Goal: Task Accomplishment & Management: Manage account settings

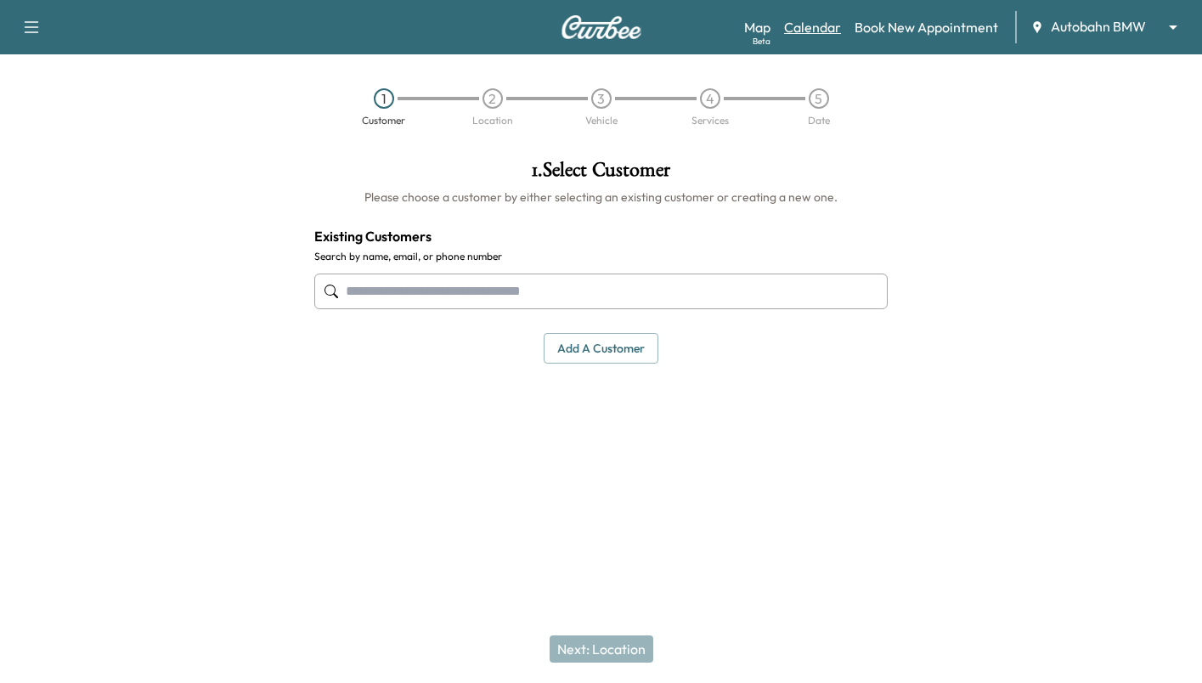
click at [814, 23] on link "Calendar" at bounding box center [812, 27] width 57 height 20
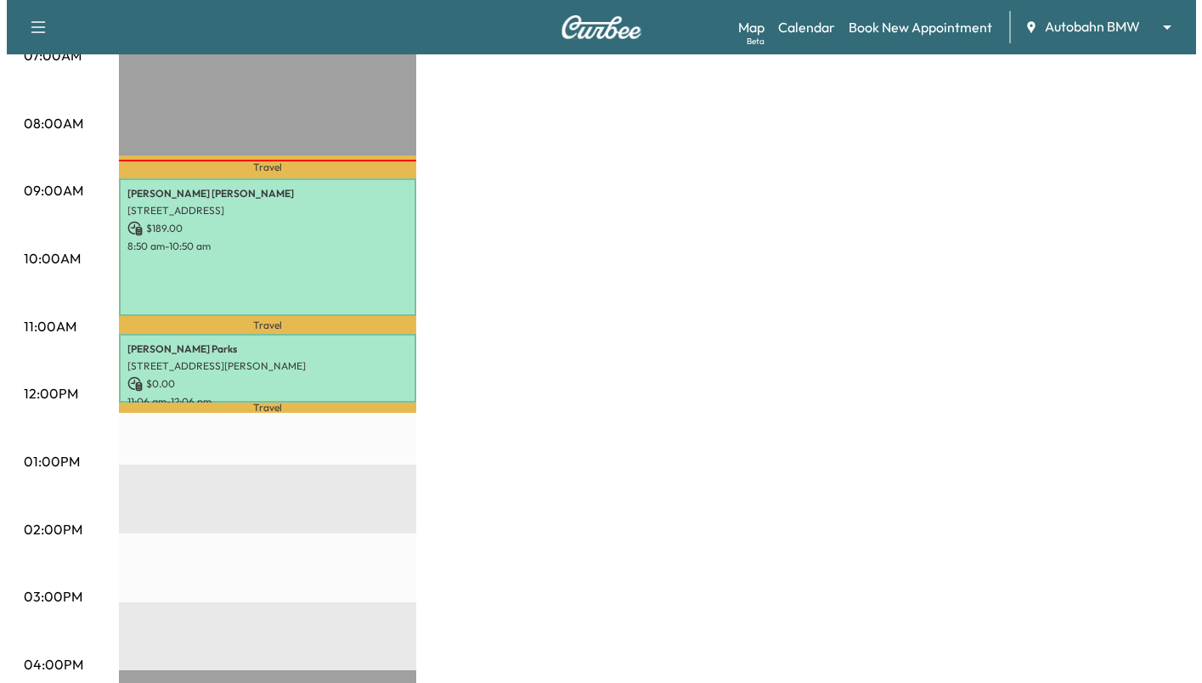
scroll to position [340, 0]
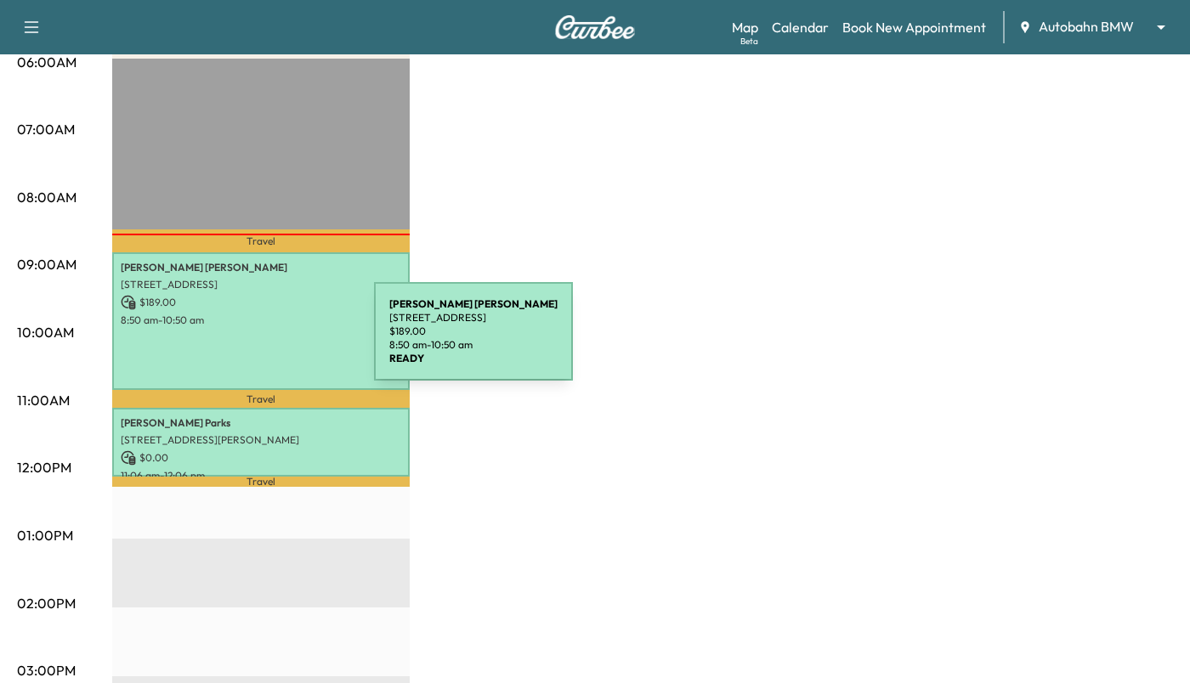
click at [245, 337] on div "[PERSON_NAME] [STREET_ADDRESS] $ 189.00 8:50 am - 10:50 am" at bounding box center [260, 321] width 297 height 138
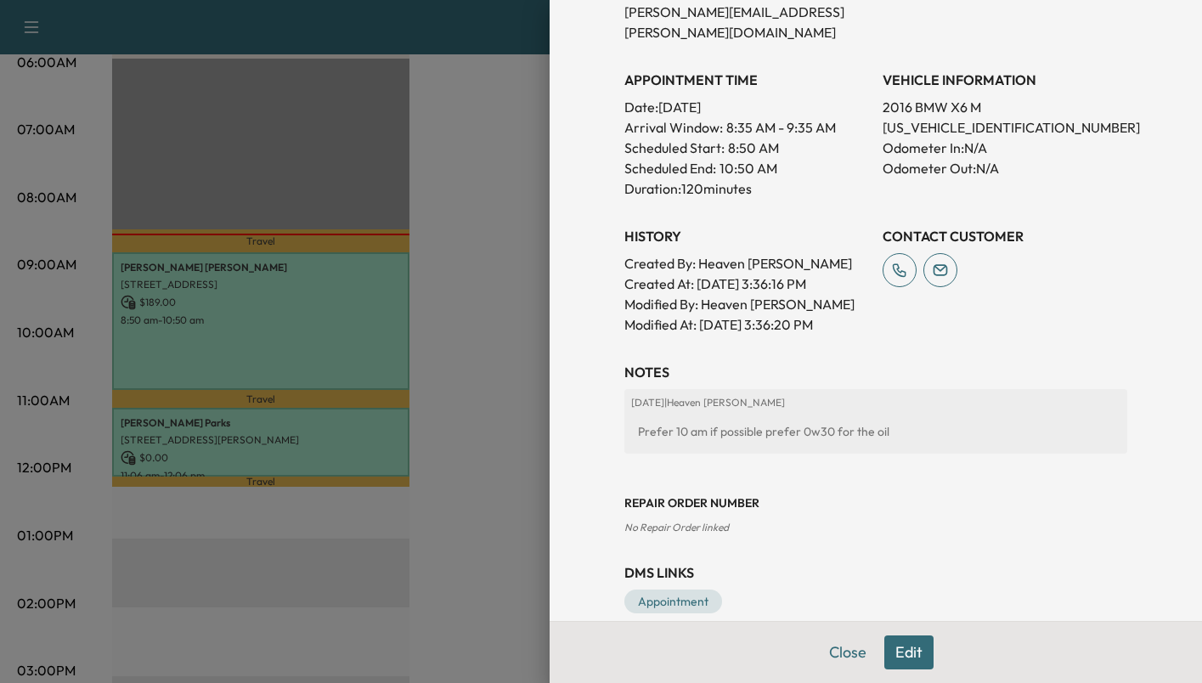
scroll to position [442, 0]
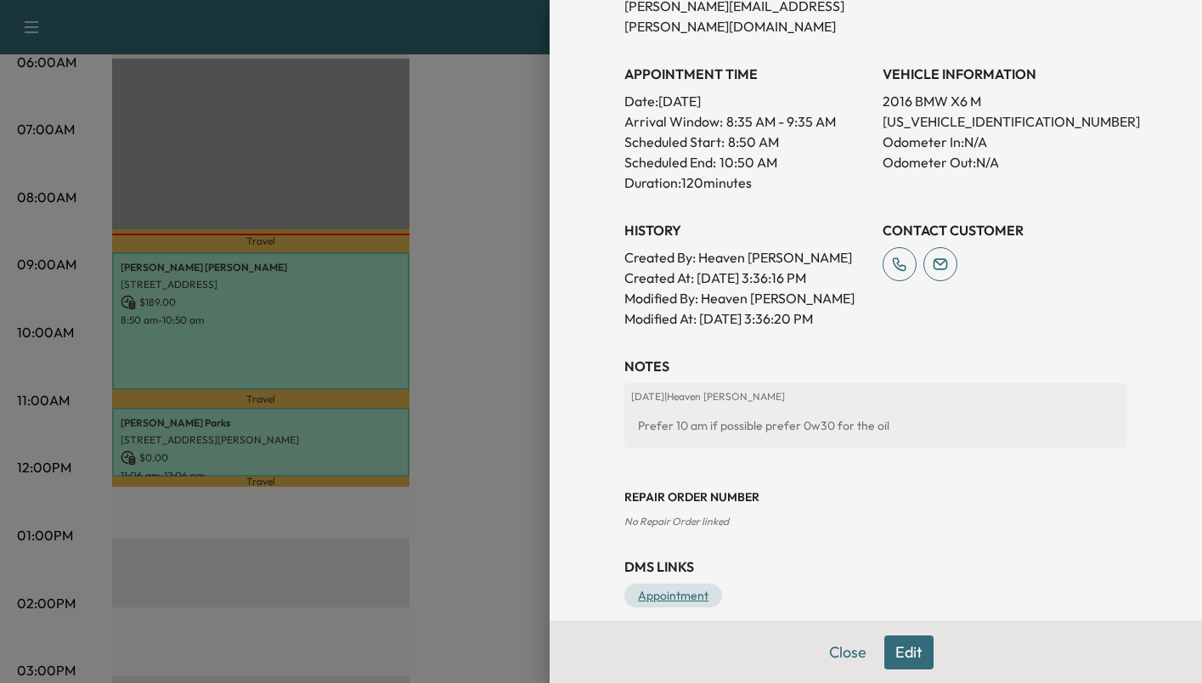
click at [640, 584] on link "Appointment" at bounding box center [674, 596] width 98 height 24
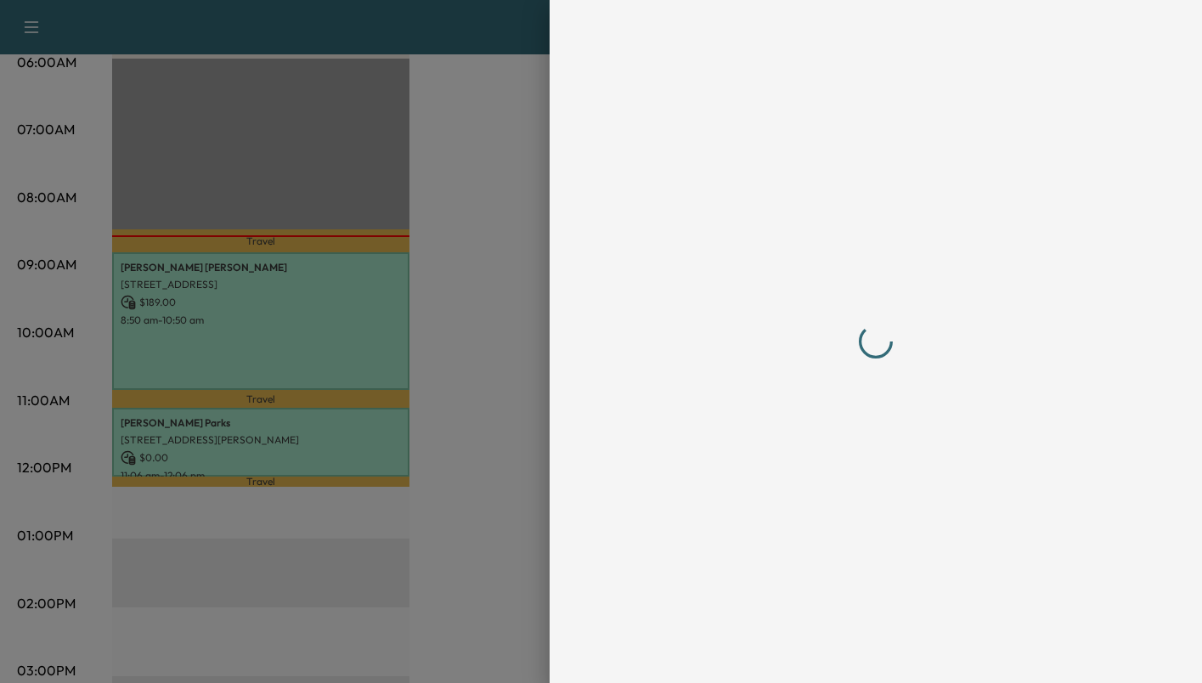
scroll to position [0, 0]
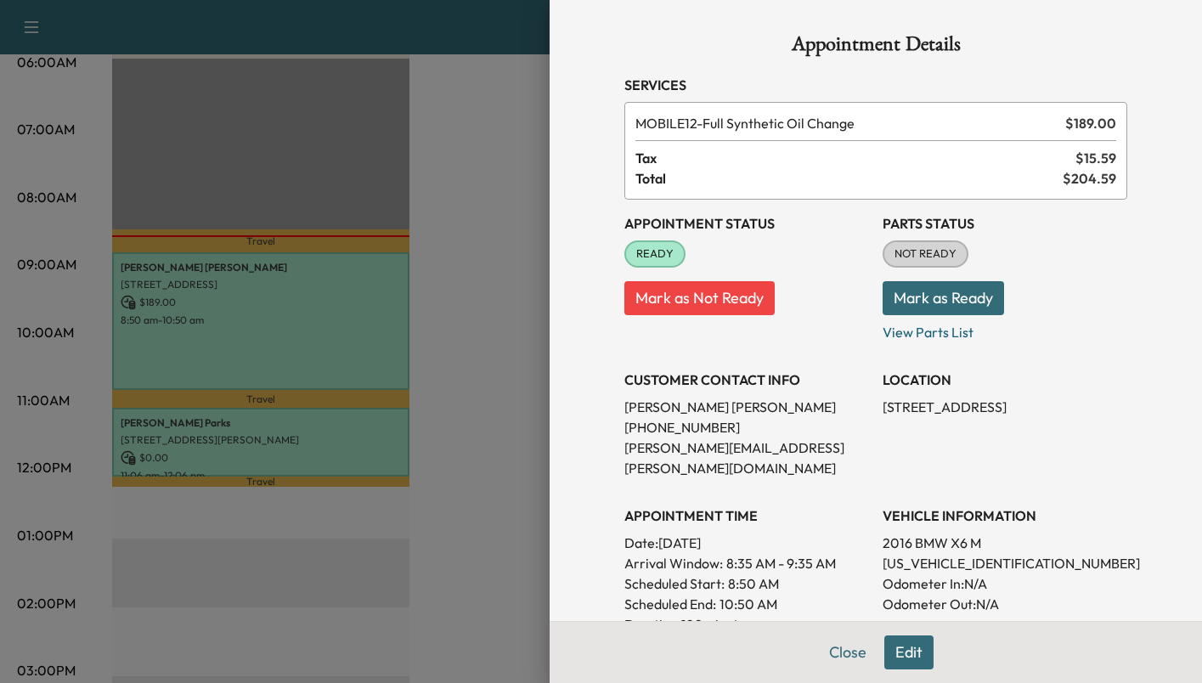
click at [928, 302] on button "Mark as Ready" at bounding box center [944, 298] width 122 height 34
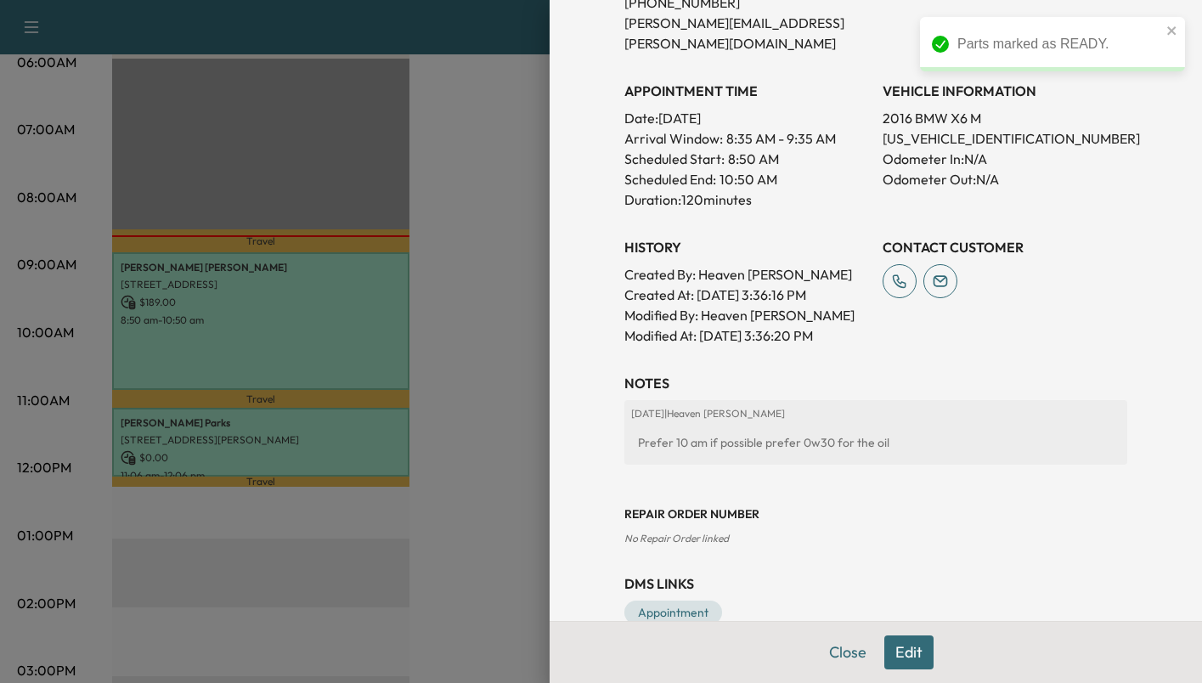
scroll to position [442, 0]
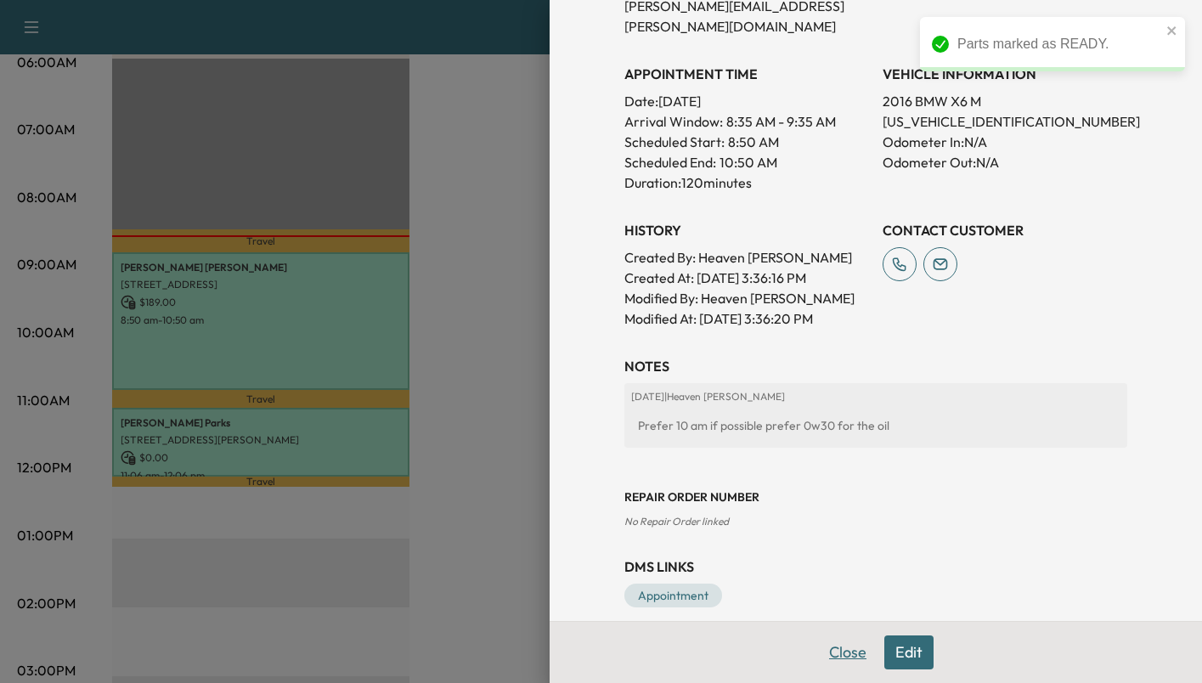
click at [845, 656] on button "Close" at bounding box center [847, 653] width 59 height 34
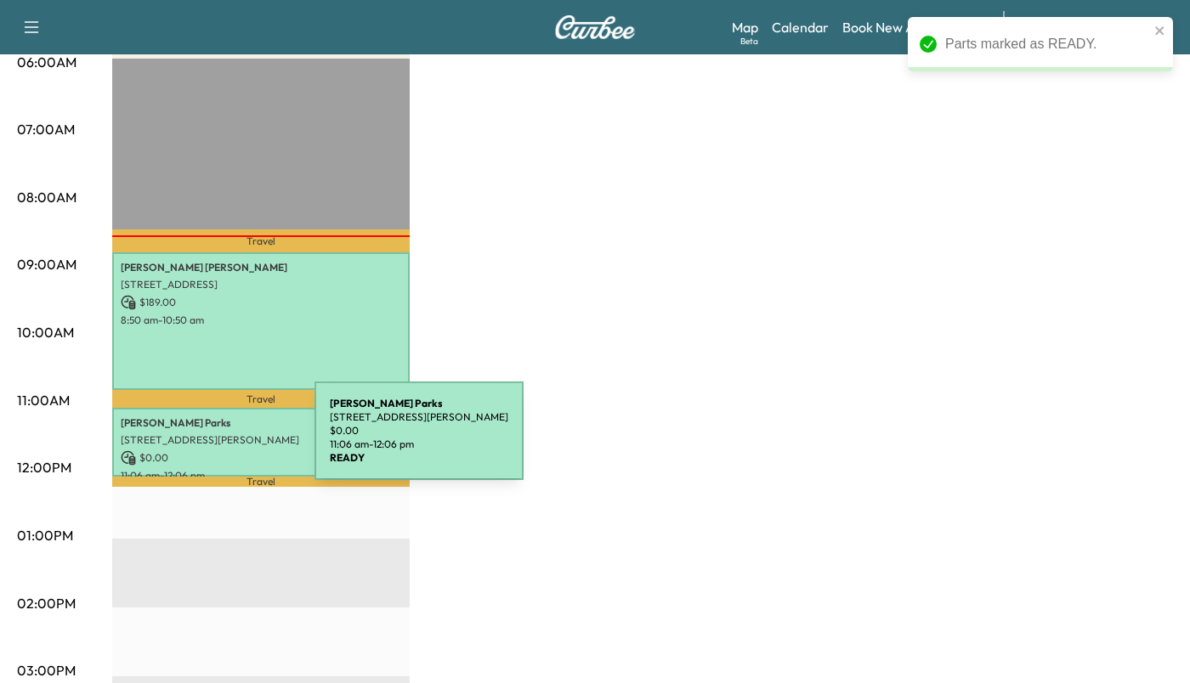
click at [187, 441] on p "[STREET_ADDRESS][PERSON_NAME]" at bounding box center [261, 440] width 280 height 14
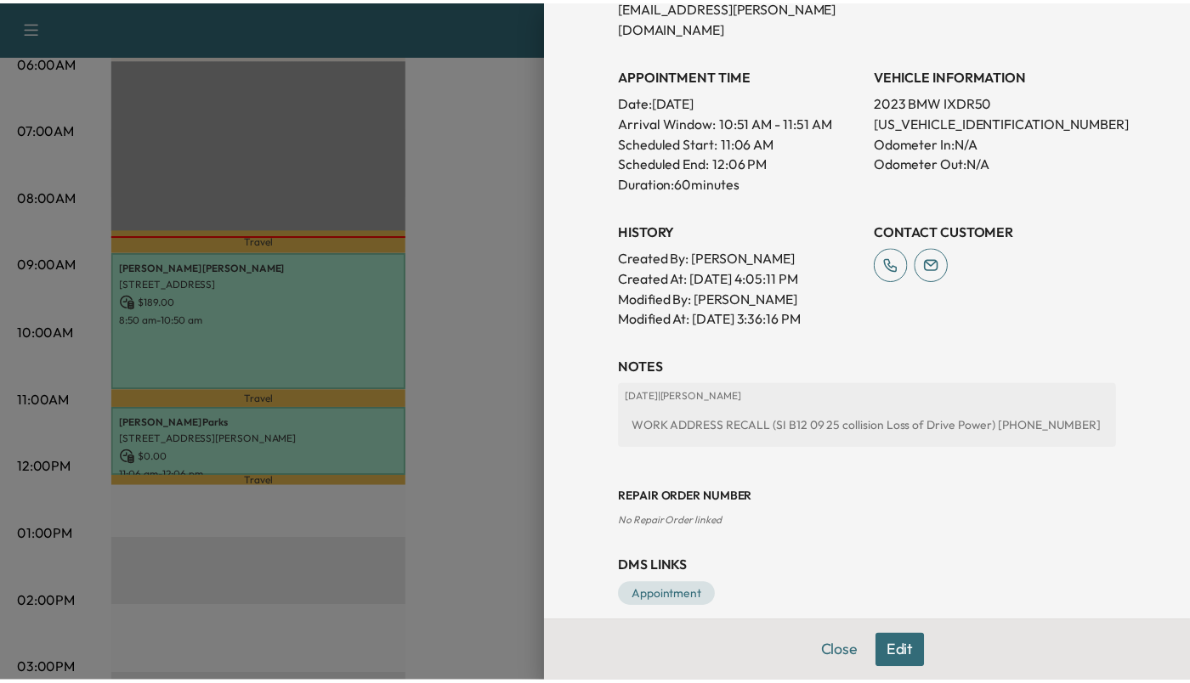
scroll to position [272, 0]
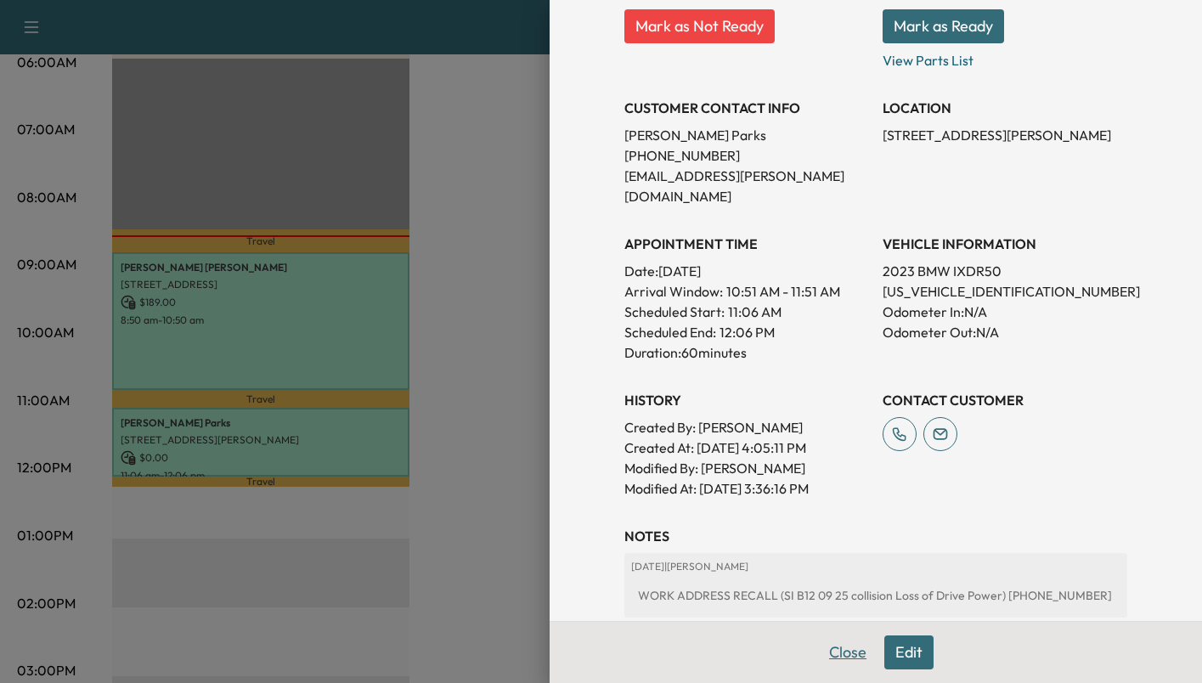
click at [833, 649] on button "Close" at bounding box center [847, 653] width 59 height 34
